Goal: Transaction & Acquisition: Purchase product/service

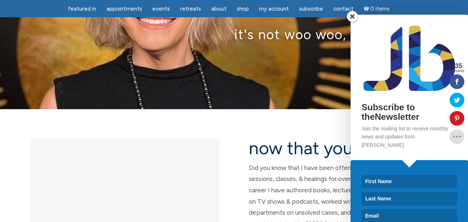
scroll to position [99, 0]
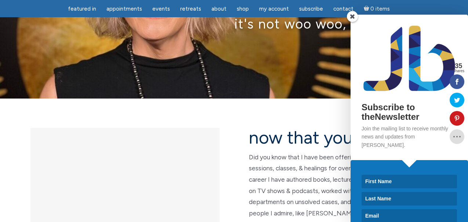
click at [264, 75] on div "Jamie Butler the everyday medium™, intuitive teacher it's not woo woo, it's tru…" at bounding box center [234, 0] width 468 height 198
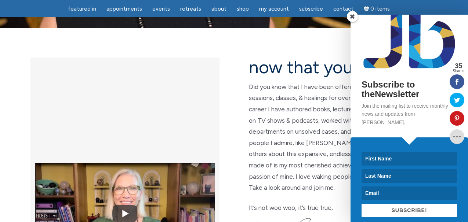
scroll to position [168, 0]
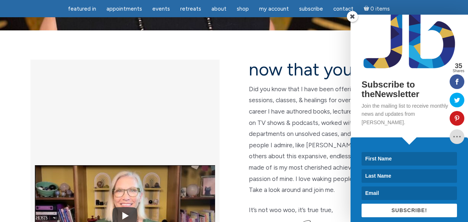
click at [351, 17] on span at bounding box center [352, 16] width 11 height 11
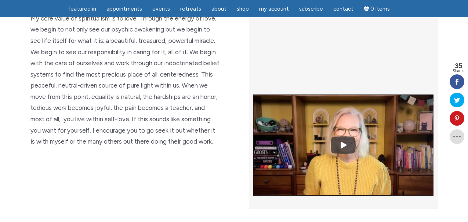
scroll to position [1734, 0]
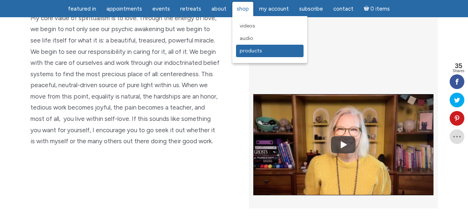
click at [243, 49] on span "Products" at bounding box center [251, 51] width 22 height 6
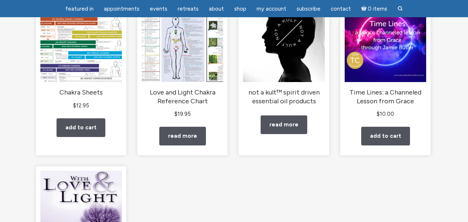
scroll to position [125, 0]
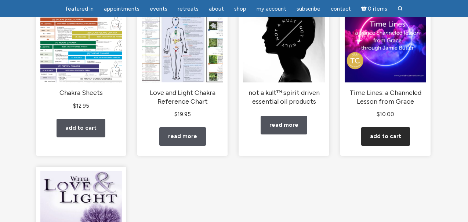
click at [386, 146] on link "Add to cart" at bounding box center [385, 136] width 49 height 19
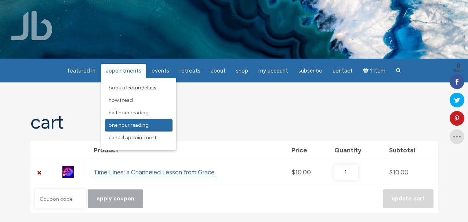
click at [124, 126] on span "One Hour Reading" at bounding box center [129, 125] width 40 height 6
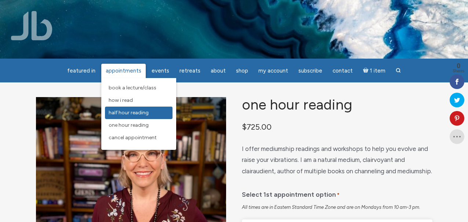
click at [127, 110] on span "Half Hour Reading" at bounding box center [129, 113] width 40 height 6
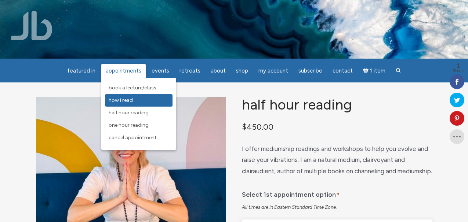
click at [124, 100] on span "How I Read" at bounding box center [121, 100] width 24 height 6
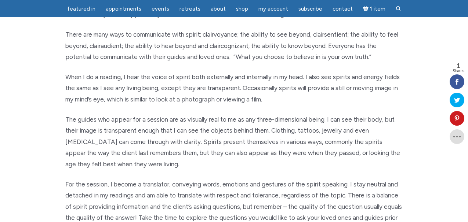
scroll to position [131, 0]
